Goal: Task Accomplishment & Management: Manage account settings

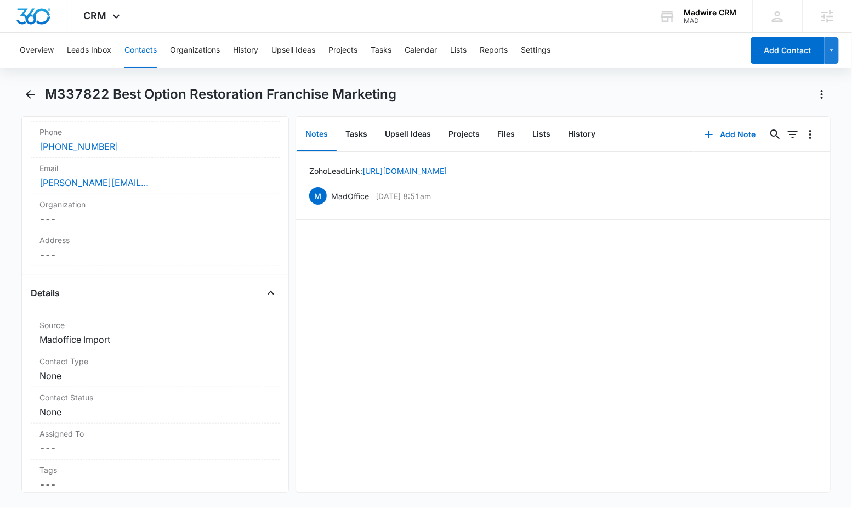
scroll to position [310, 0]
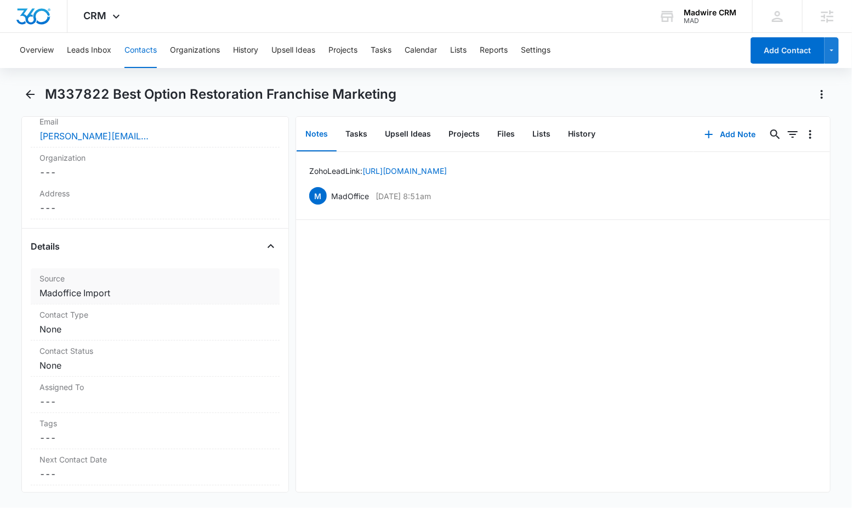
click at [127, 299] on dd "Cancel Save Changes Madoffice Import" at bounding box center [154, 292] width 231 height 13
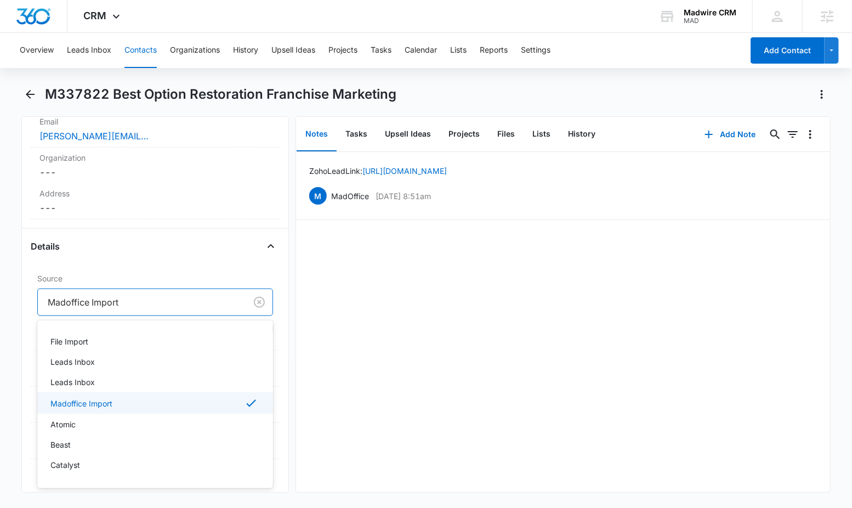
click at [121, 310] on div at bounding box center [140, 301] width 184 height 15
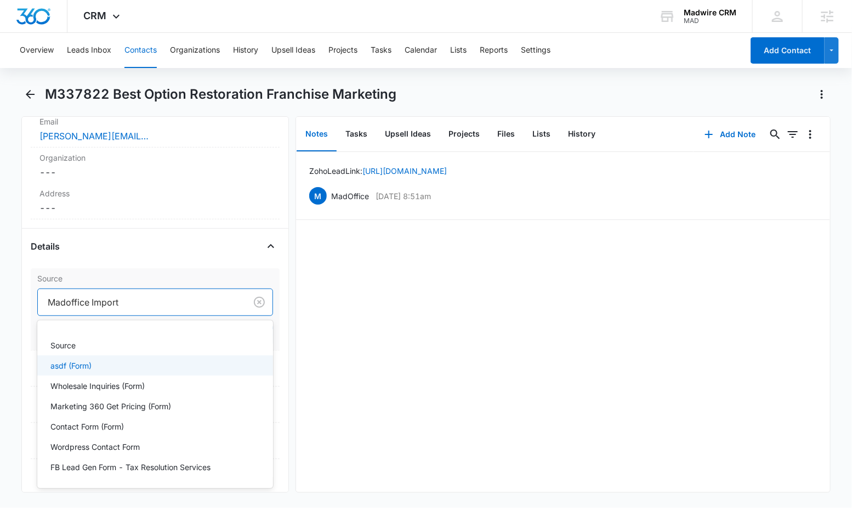
scroll to position [1186, 0]
click at [152, 331] on div "Partners" at bounding box center [153, 325] width 207 height 12
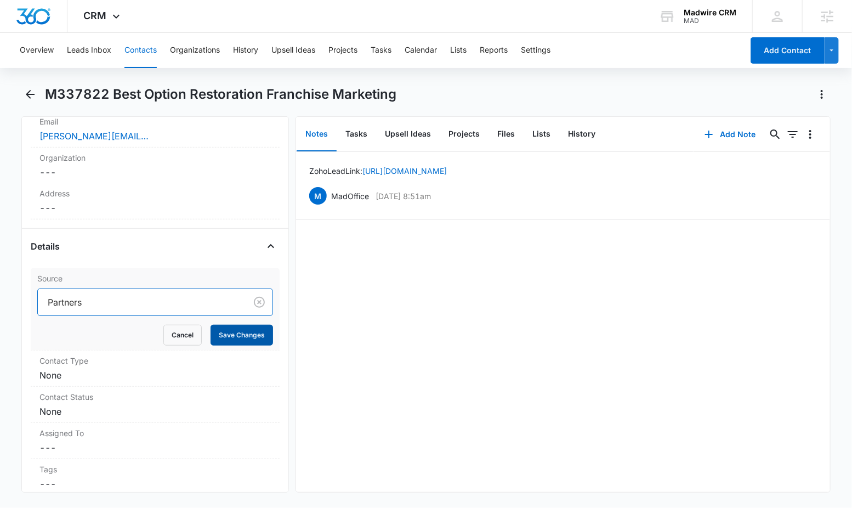
click at [229, 345] on button "Save Changes" at bounding box center [241, 335] width 62 height 21
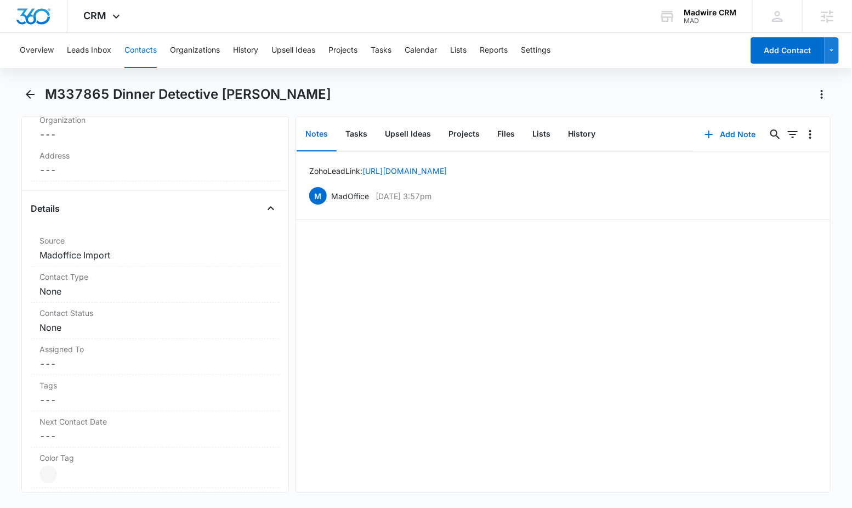
scroll to position [379, 0]
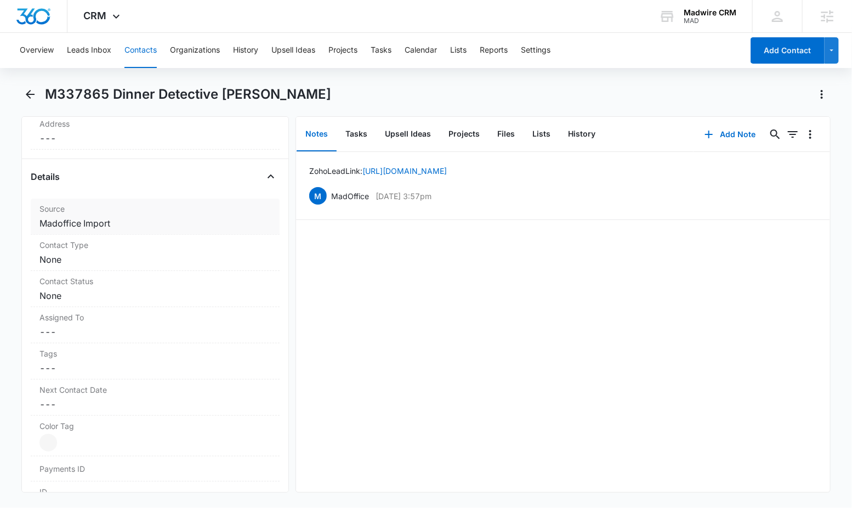
click at [158, 226] on dd "Cancel Save Changes Madoffice Import" at bounding box center [154, 223] width 231 height 13
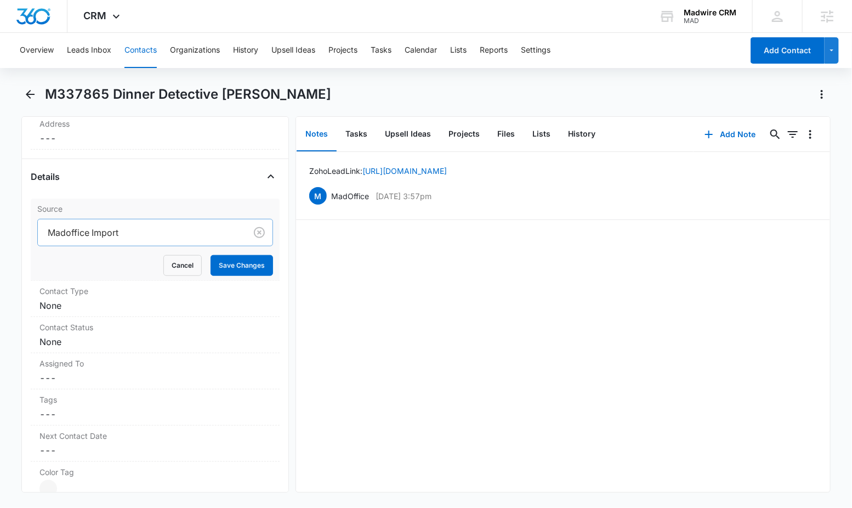
click at [159, 231] on div at bounding box center [140, 232] width 184 height 15
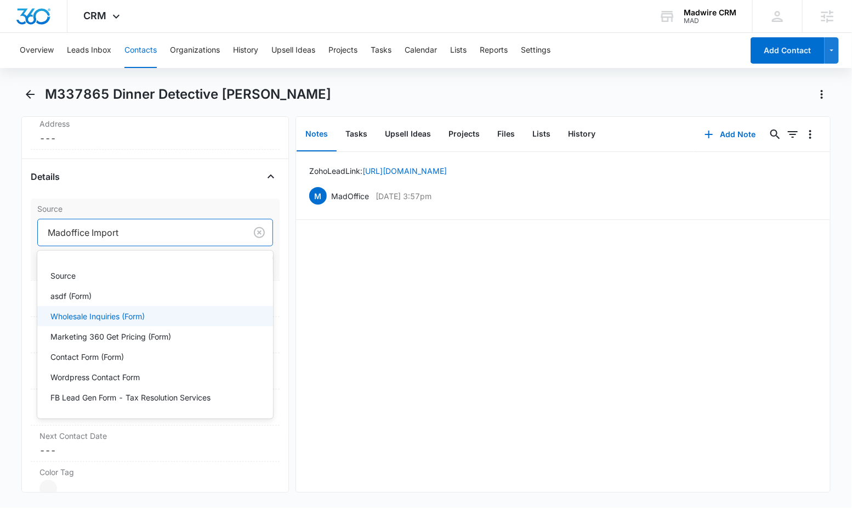
scroll to position [1186, 0]
click at [128, 261] on div "Partners" at bounding box center [153, 255] width 207 height 12
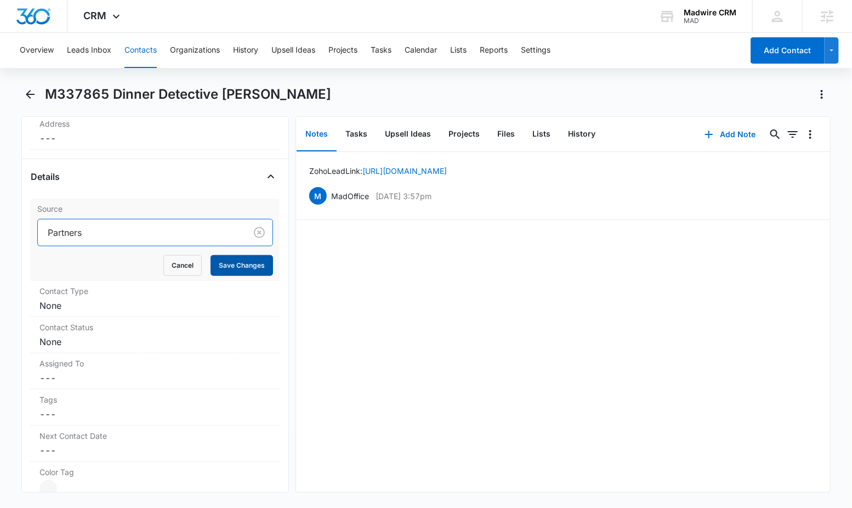
click at [235, 267] on button "Save Changes" at bounding box center [241, 265] width 62 height 21
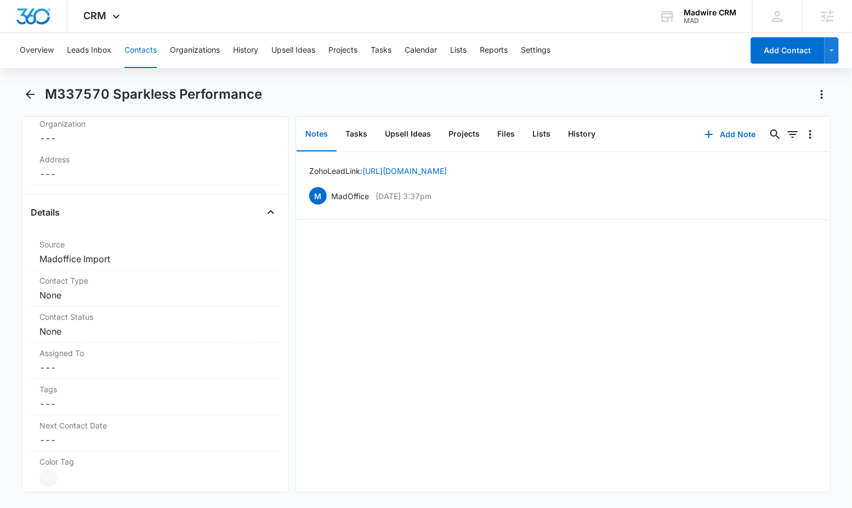
scroll to position [329, 0]
click at [98, 260] on dd "Cancel Save Changes Madoffice Import" at bounding box center [154, 256] width 231 height 13
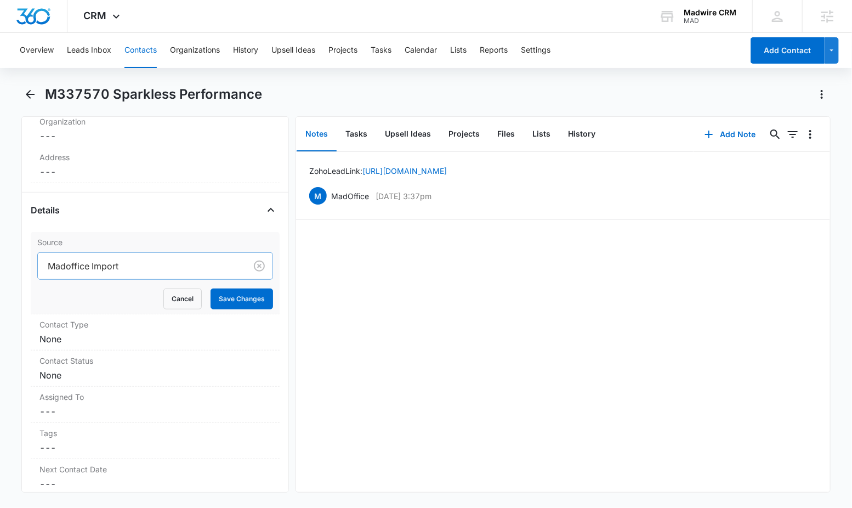
click at [103, 265] on div at bounding box center [140, 265] width 184 height 15
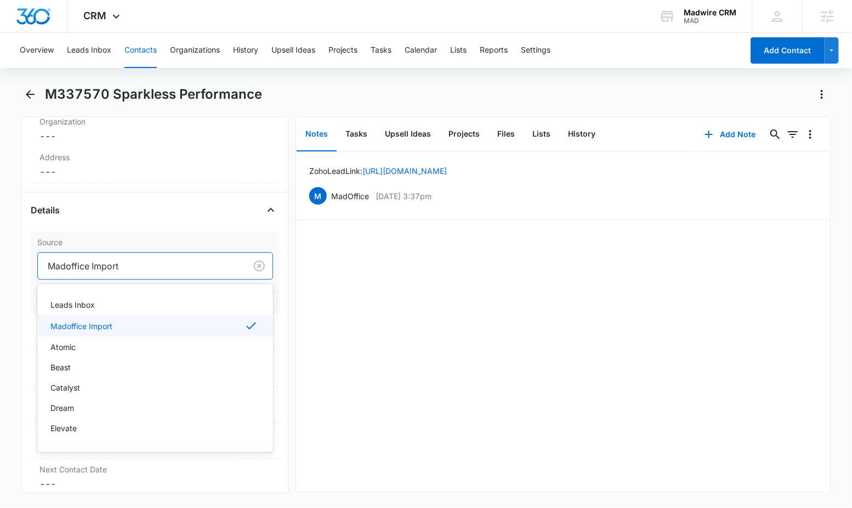
scroll to position [48, 0]
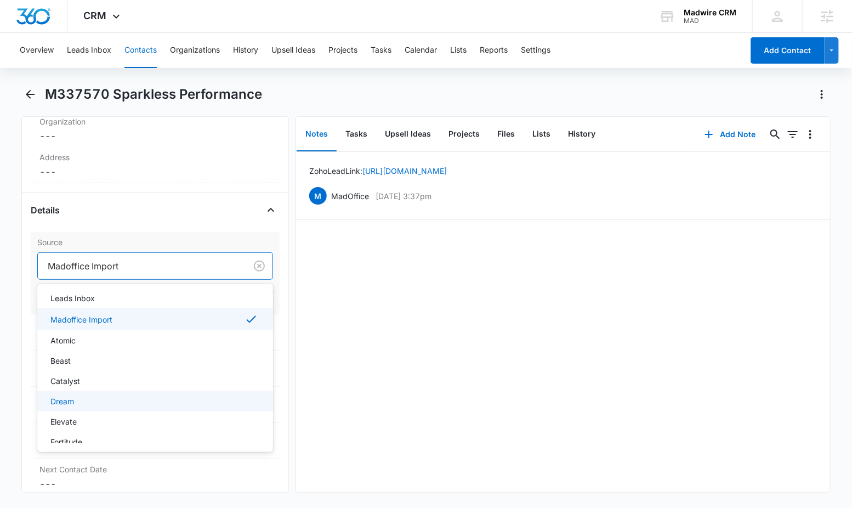
click at [111, 397] on div "Dream" at bounding box center [153, 401] width 207 height 12
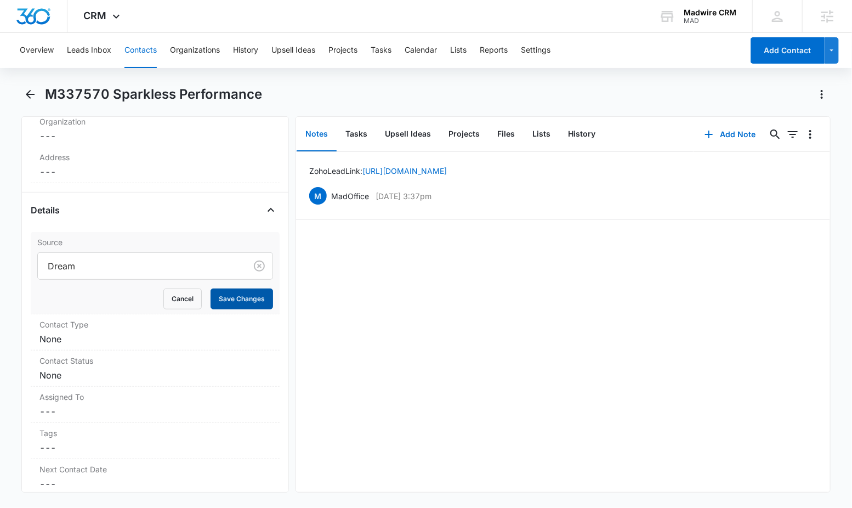
click at [240, 294] on button "Save Changes" at bounding box center [241, 298] width 62 height 21
